Goal: Information Seeking & Learning: Learn about a topic

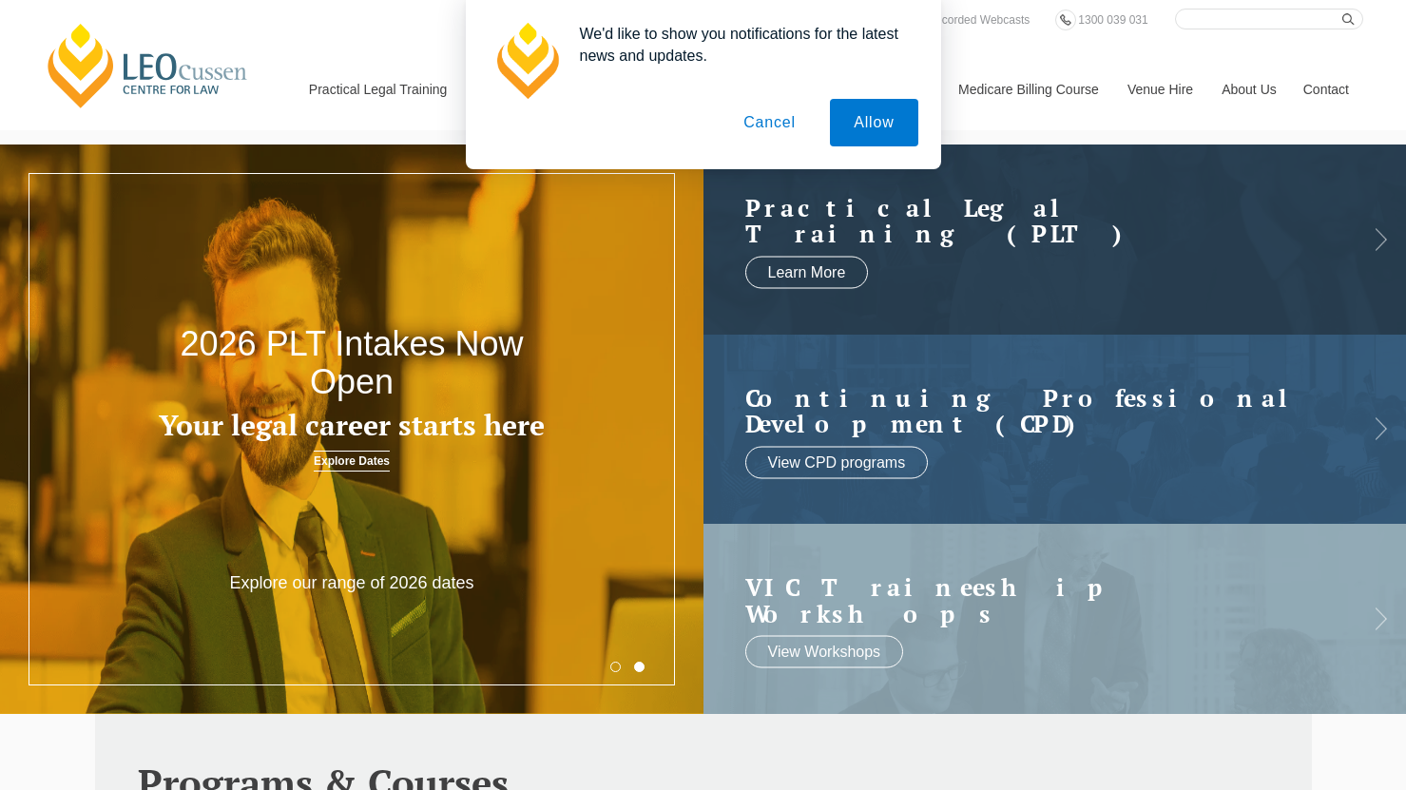
click at [774, 125] on button "Cancel" at bounding box center [769, 123] width 100 height 48
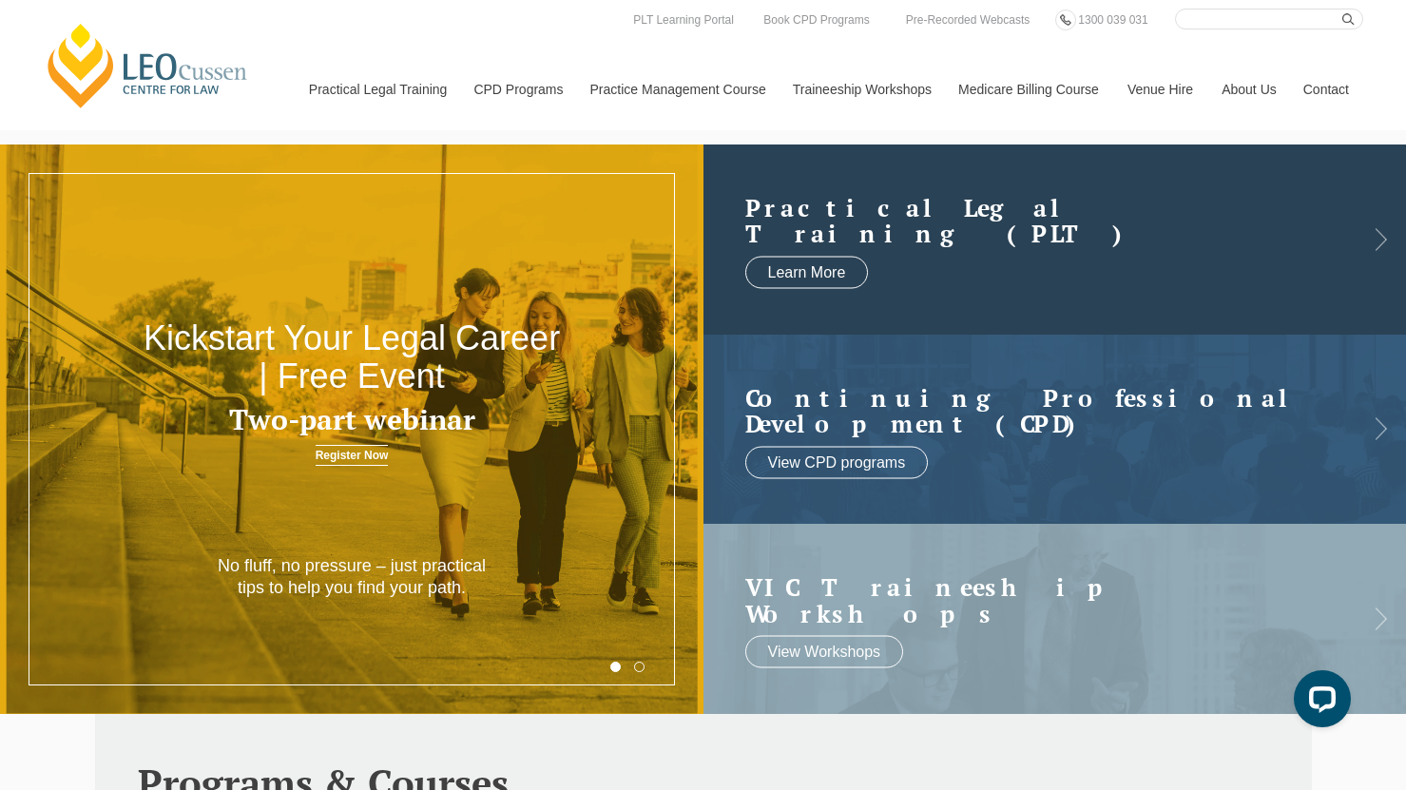
click at [1078, 189] on link at bounding box center [1054, 239] width 703 height 190
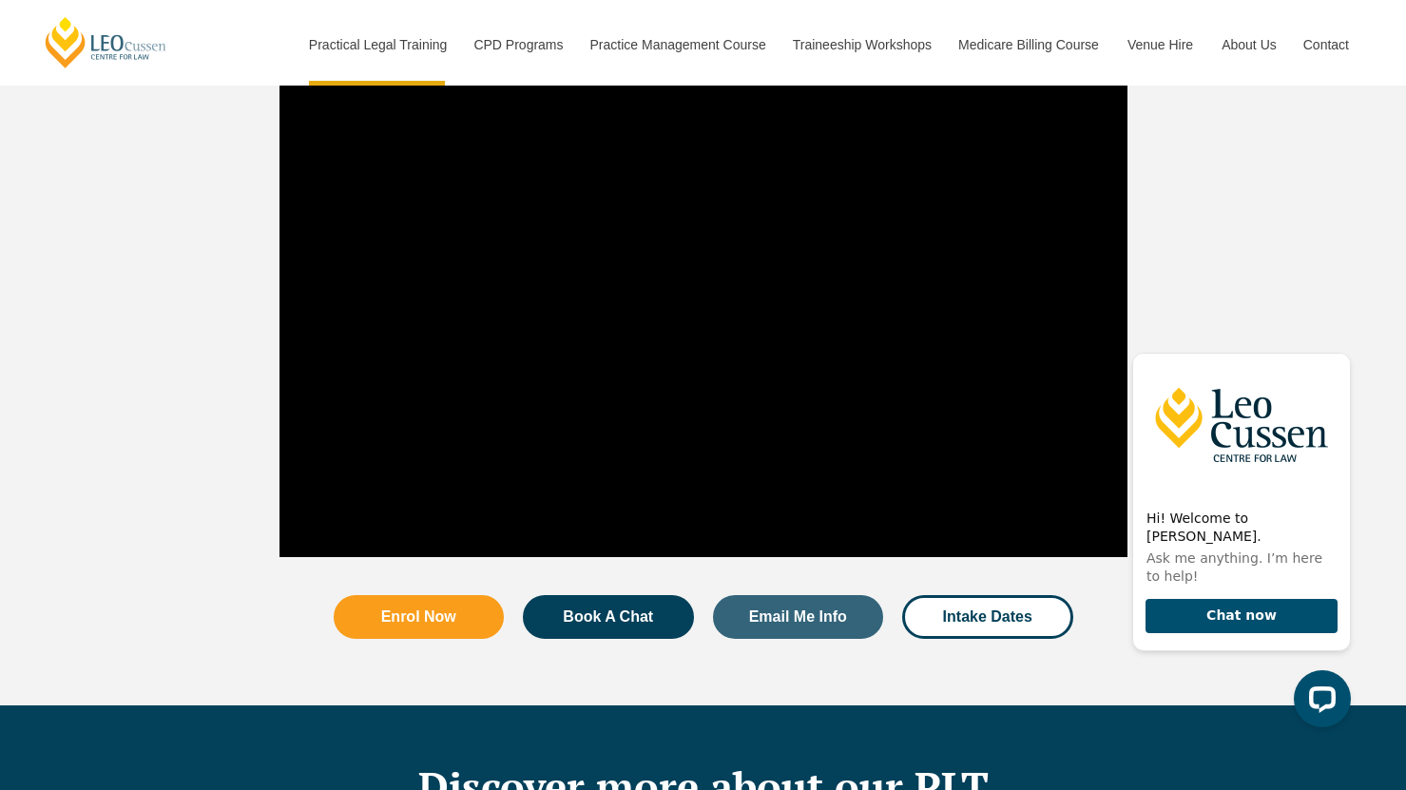
scroll to position [1844, 0]
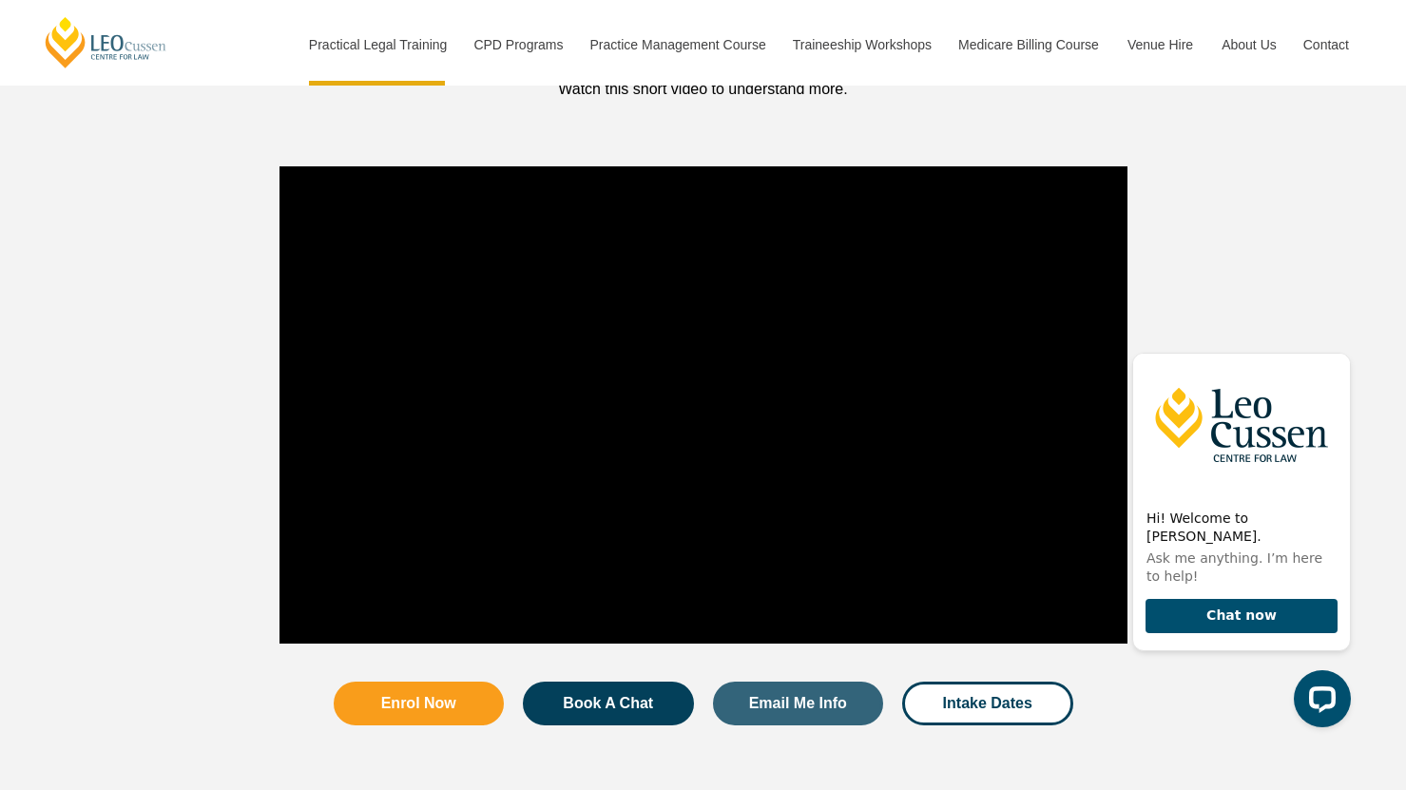
click at [1250, 275] on div at bounding box center [703, 405] width 1406 height 496
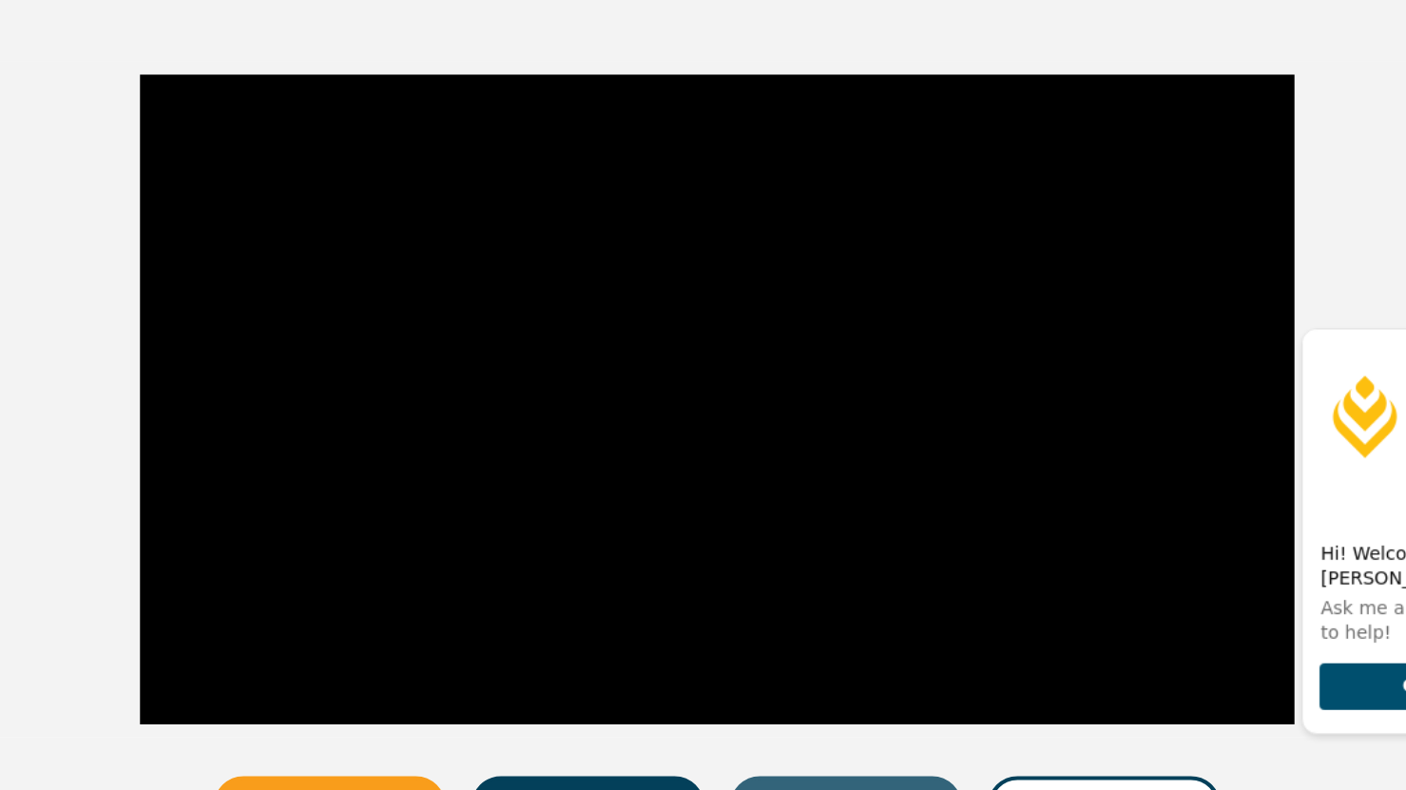
click at [356, 607] on div at bounding box center [703, 405] width 867 height 496
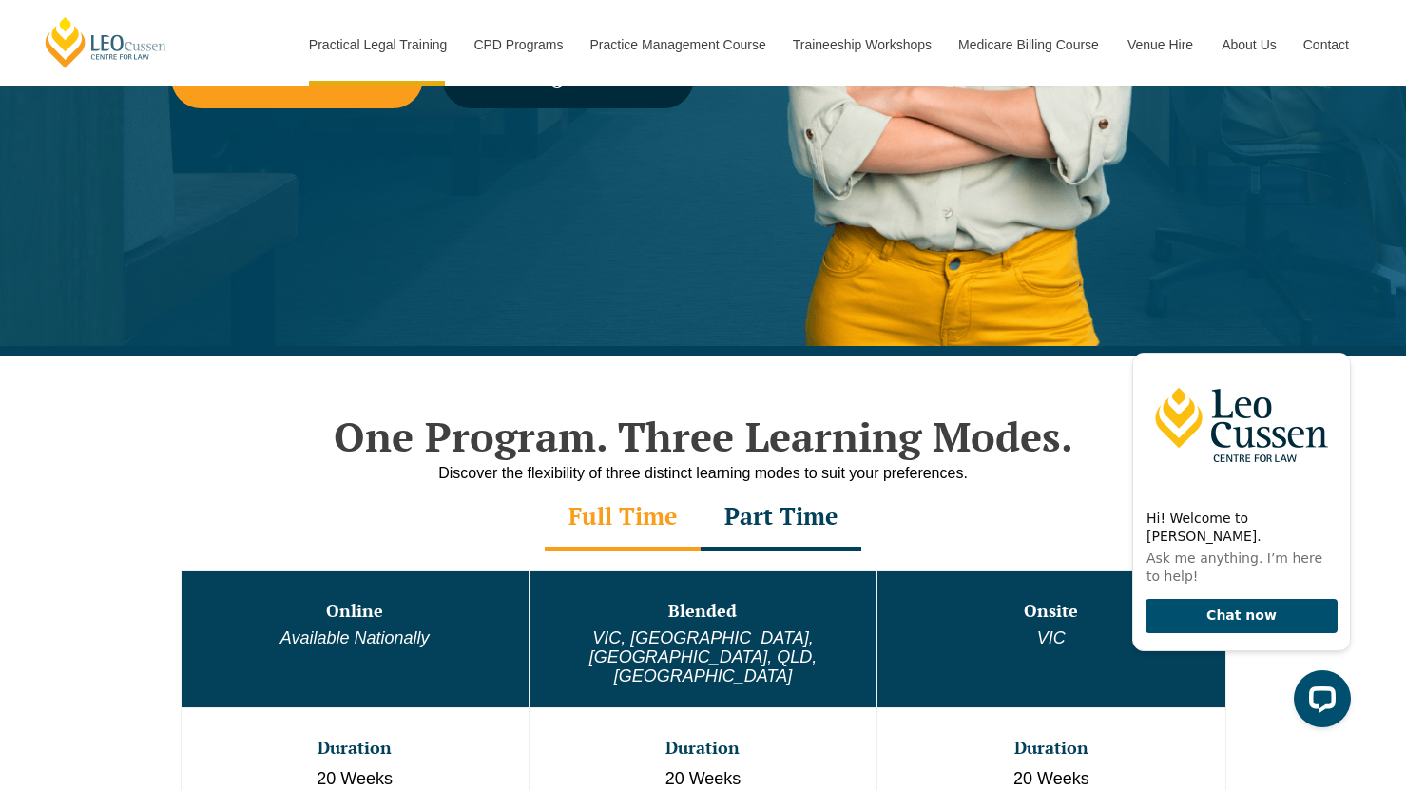
scroll to position [224, 0]
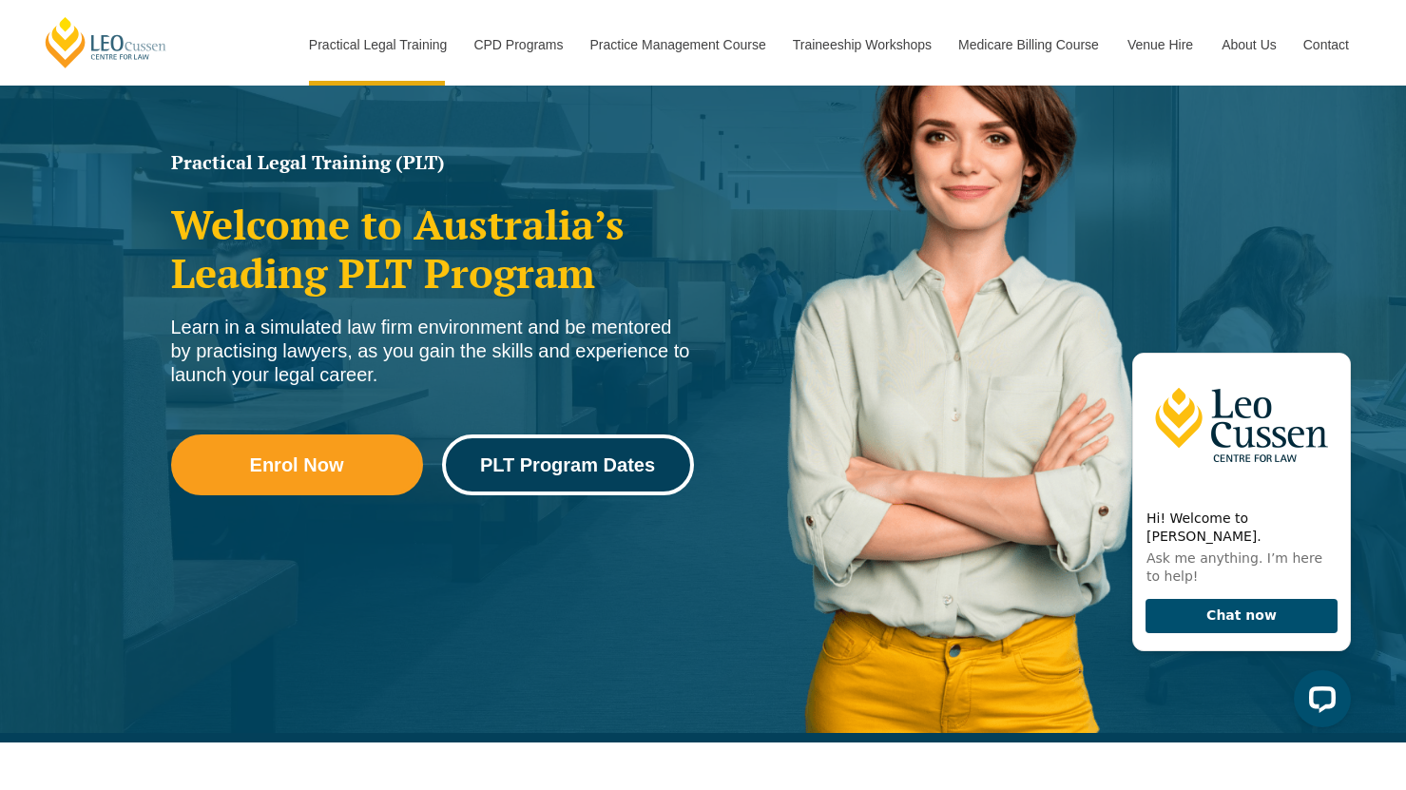
click at [669, 462] on span "PLT Program Dates" at bounding box center [567, 464] width 225 height 19
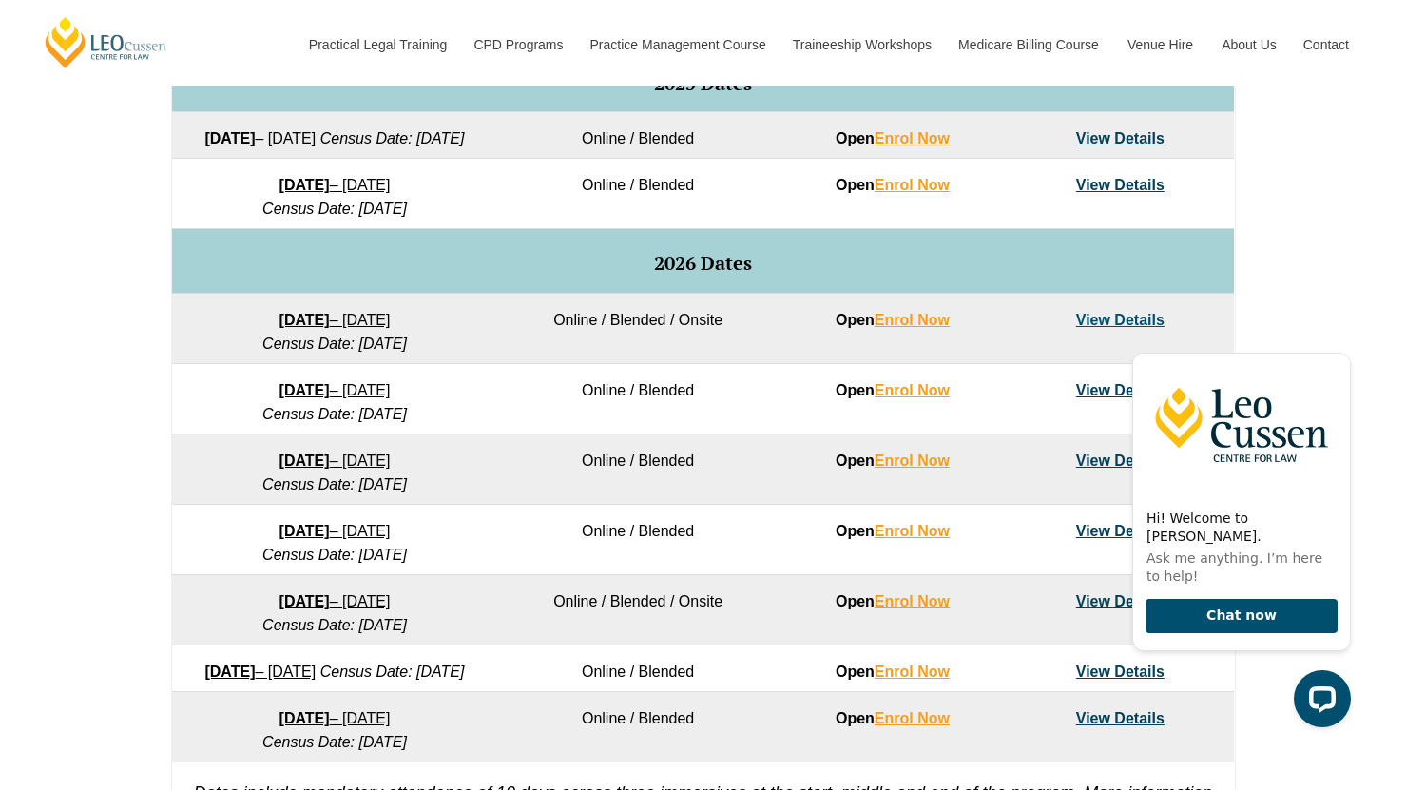
scroll to position [1004, 0]
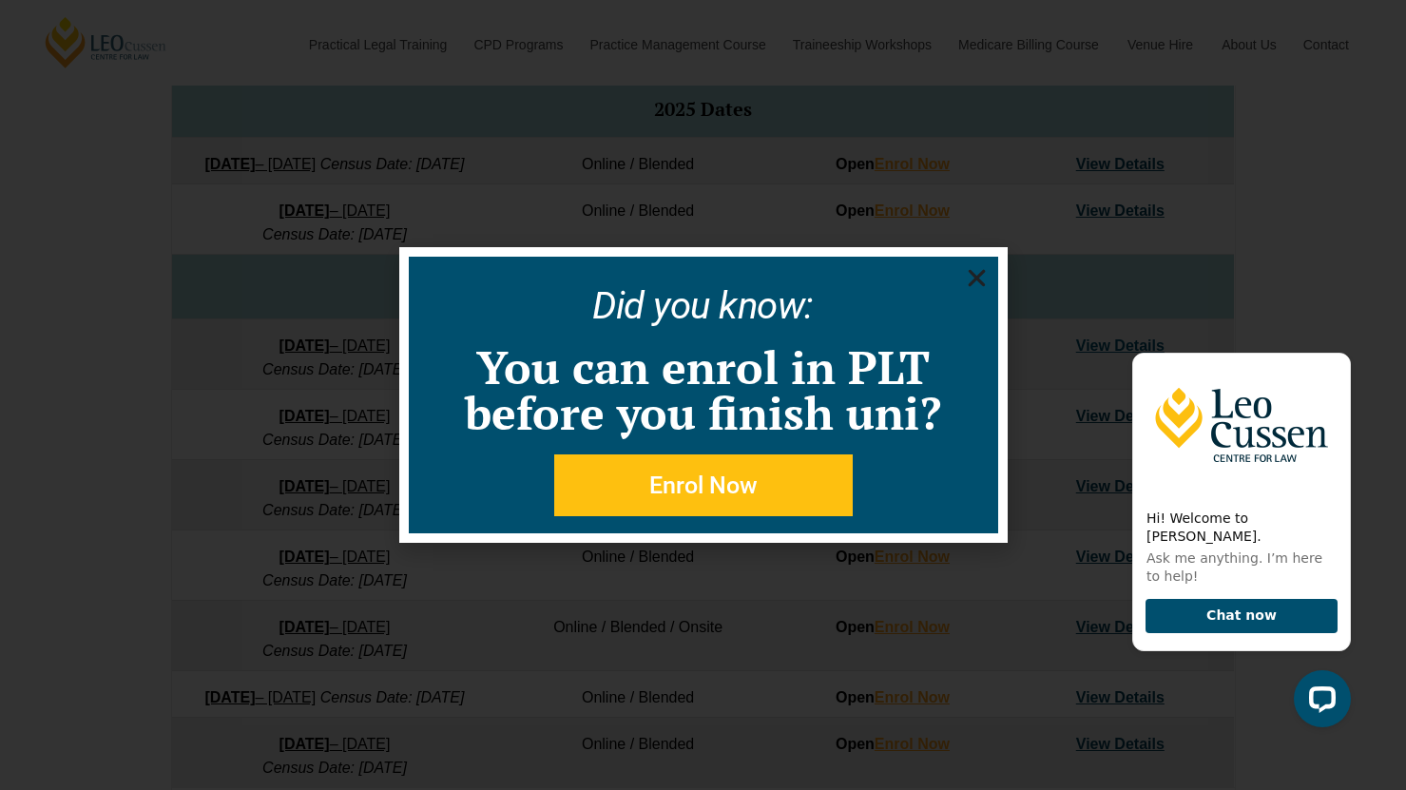
click at [974, 275] on use "Close" at bounding box center [975, 278] width 17 height 17
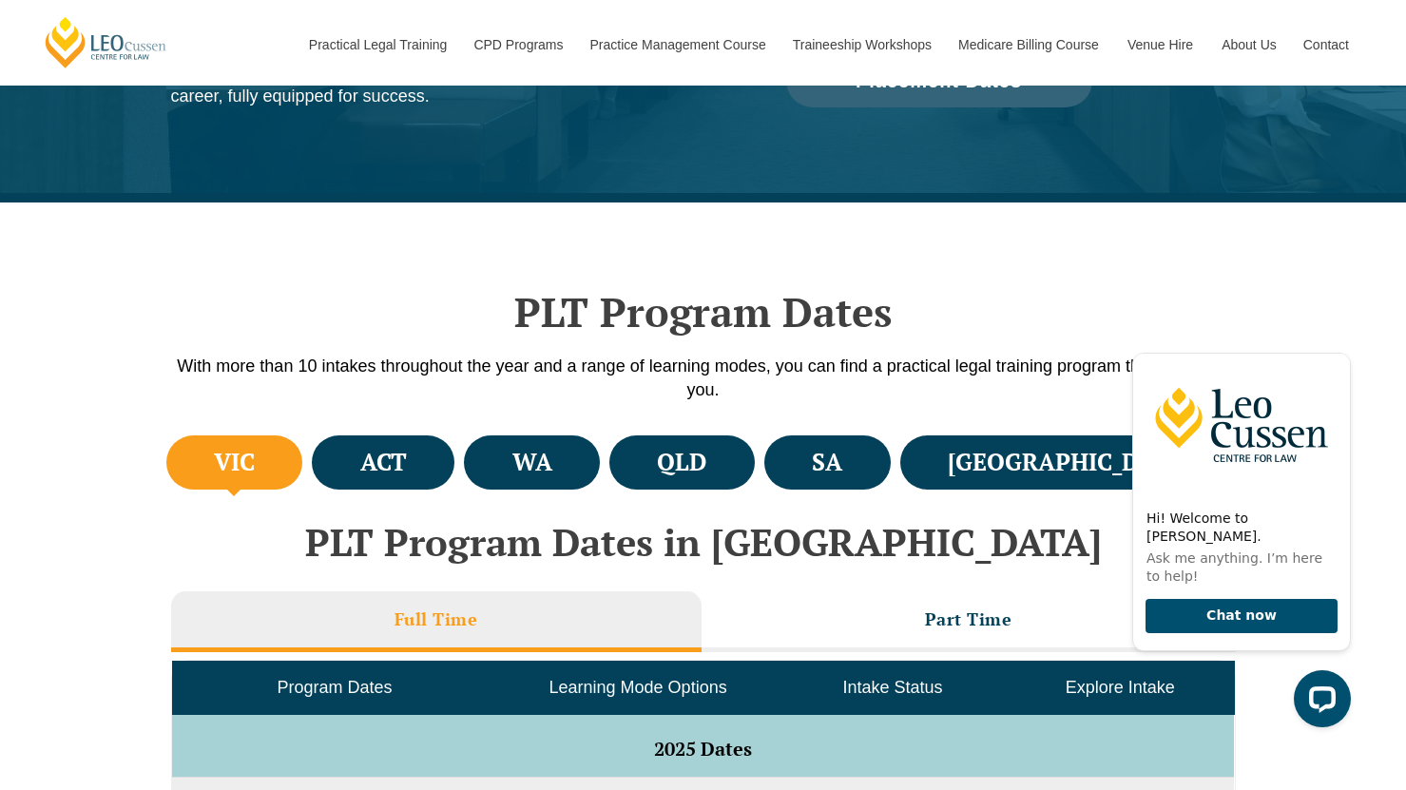
scroll to position [0, 0]
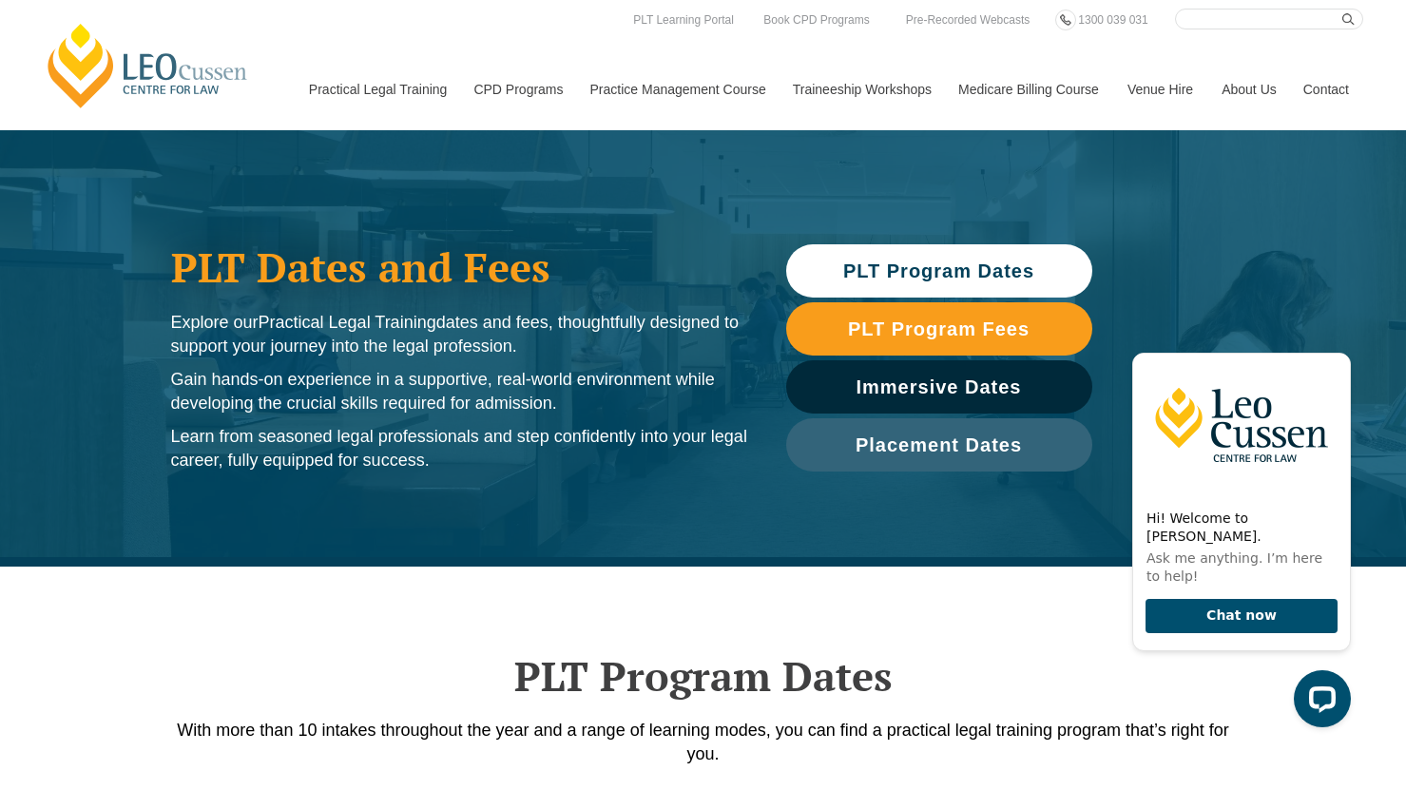
click at [938, 261] on span "PLT Program Dates" at bounding box center [938, 270] width 191 height 19
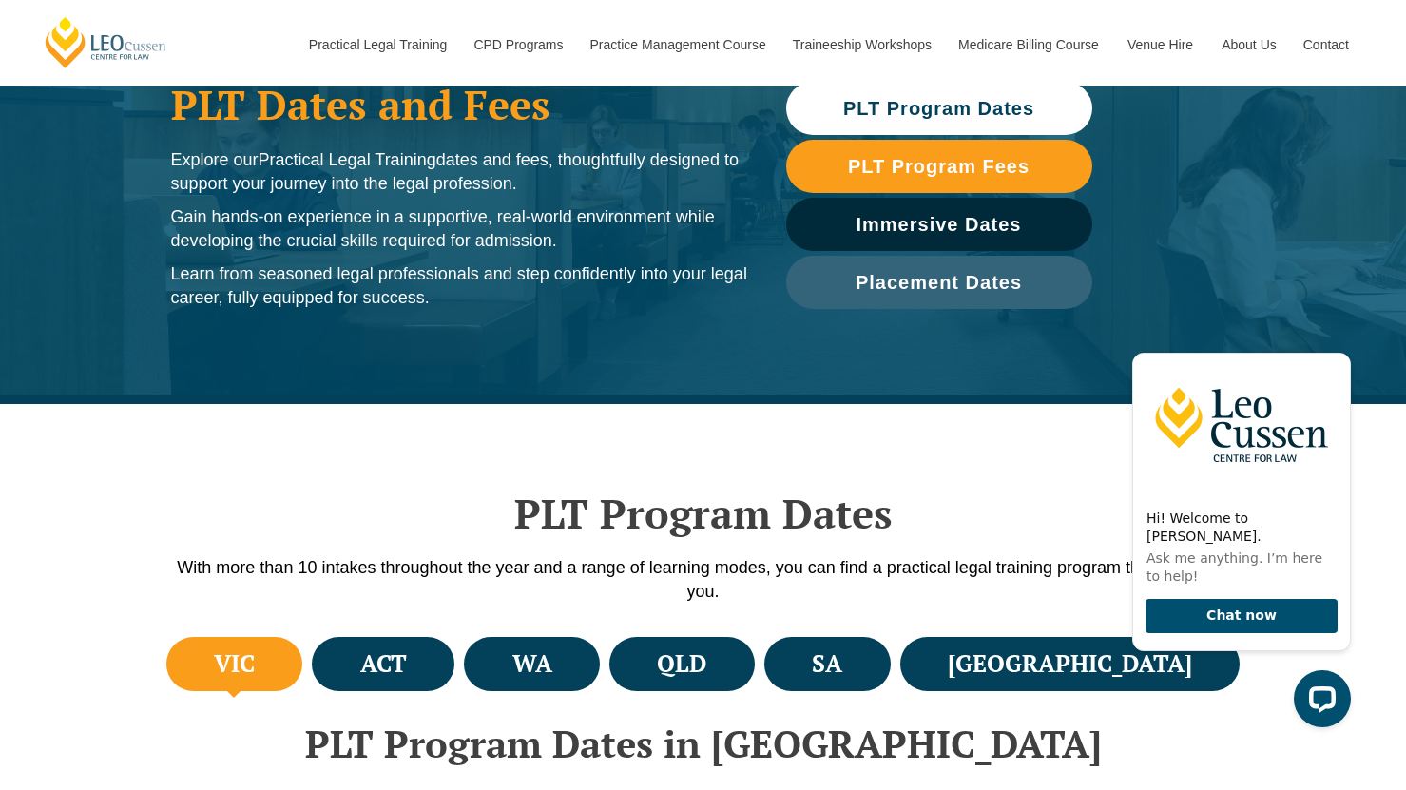
scroll to position [162, 0]
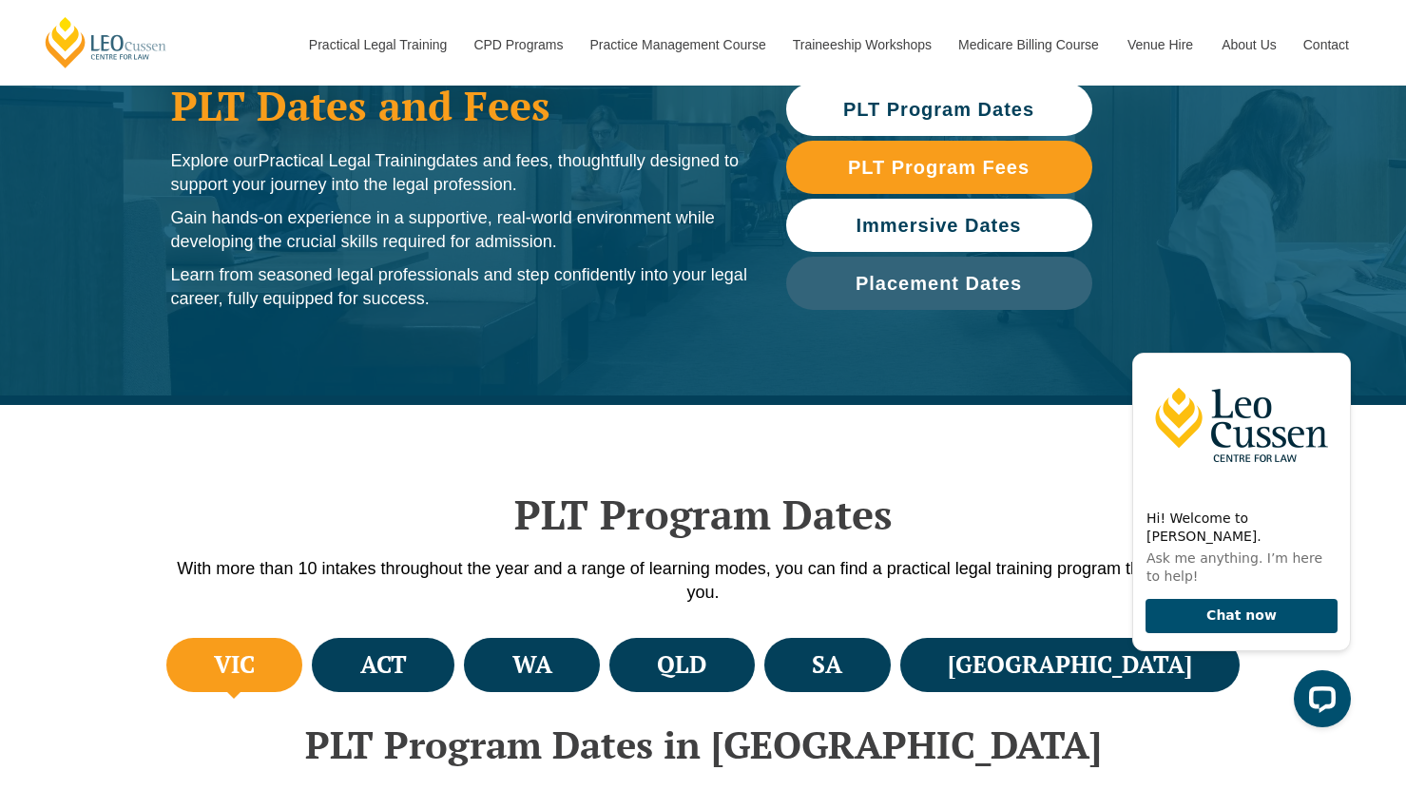
click at [914, 224] on span "Immersive Dates" at bounding box center [938, 225] width 165 height 19
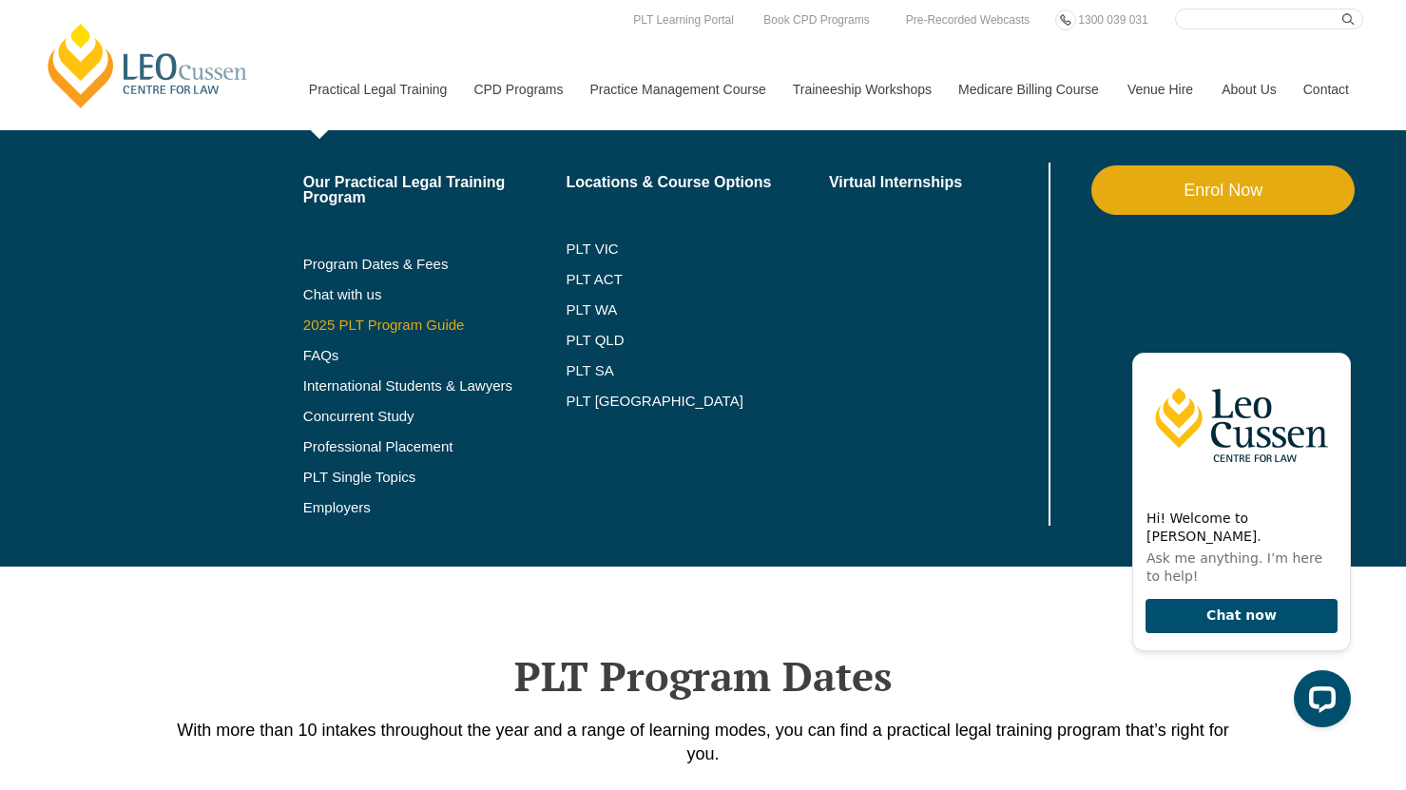
click at [366, 328] on link "2025 PLT Program Guide" at bounding box center [411, 324] width 216 height 15
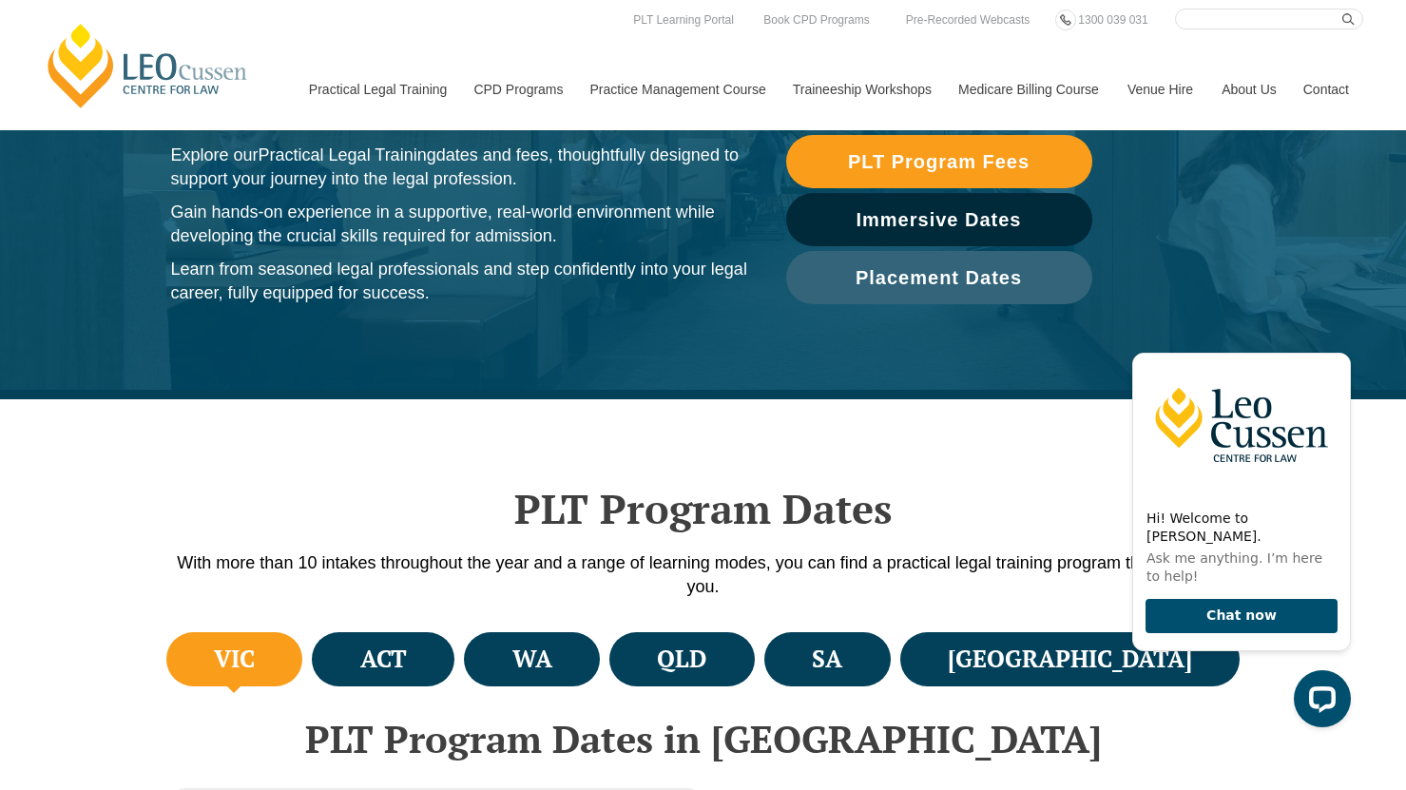
scroll to position [162, 0]
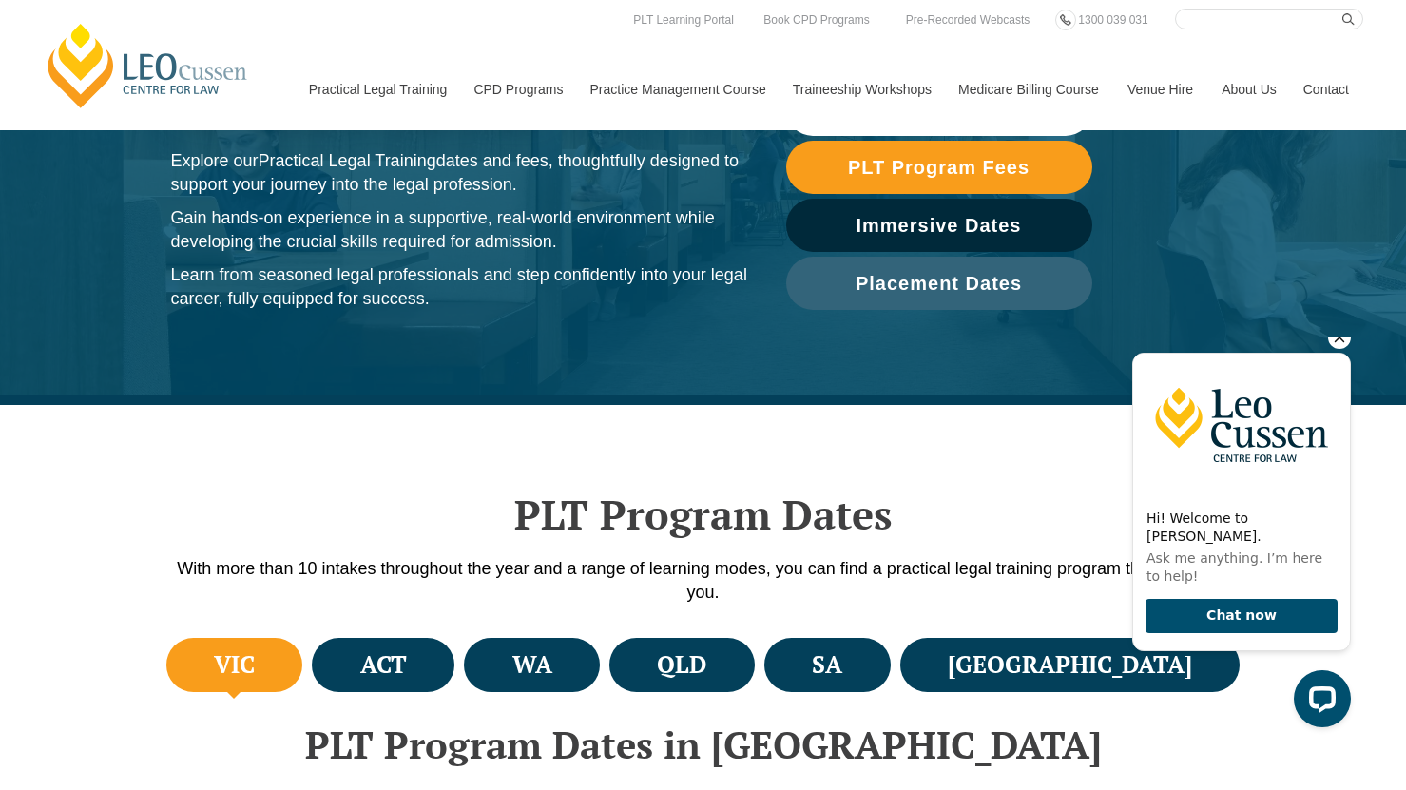
click at [1332, 349] on icon "Hide greeting" at bounding box center [1339, 337] width 23 height 23
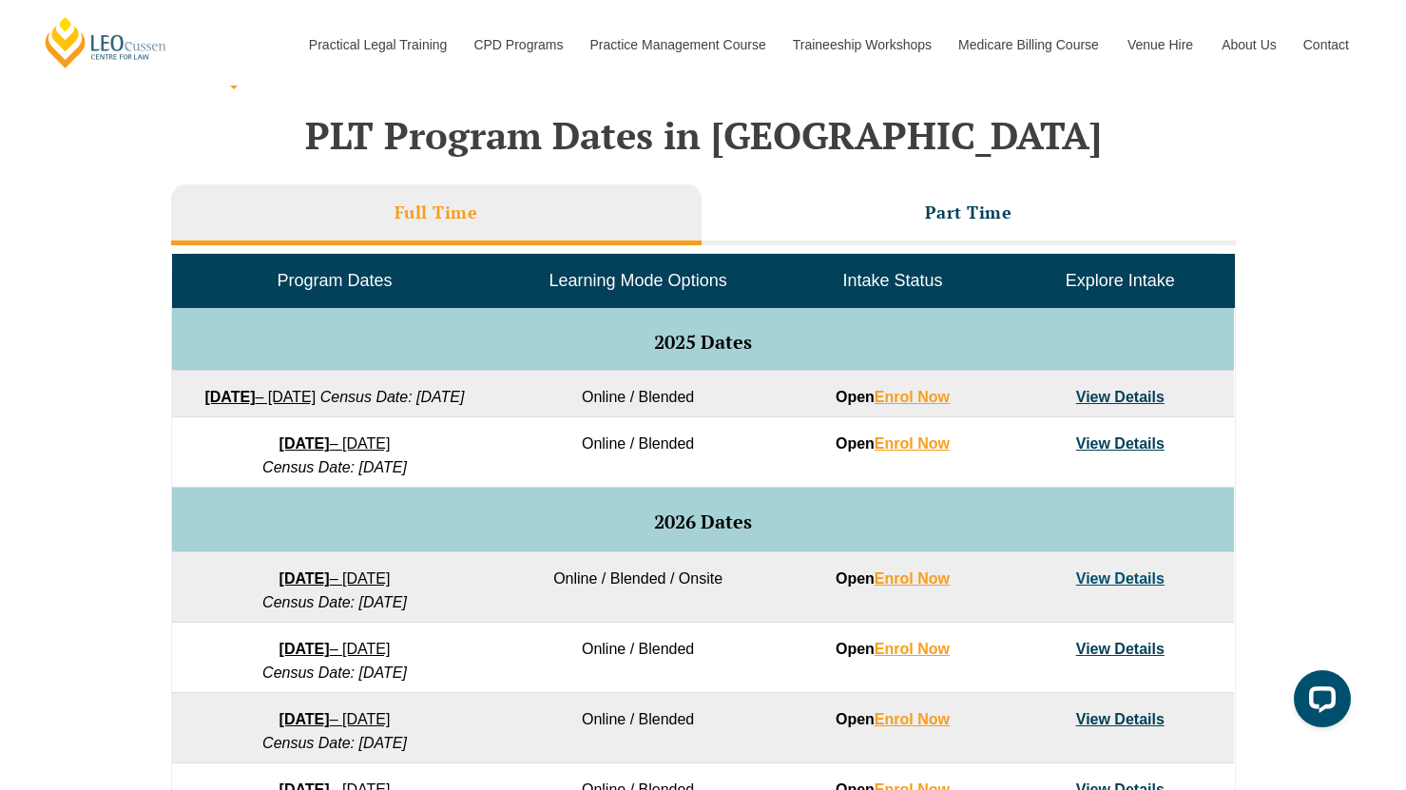
scroll to position [772, 0]
